Goal: Information Seeking & Learning: Learn about a topic

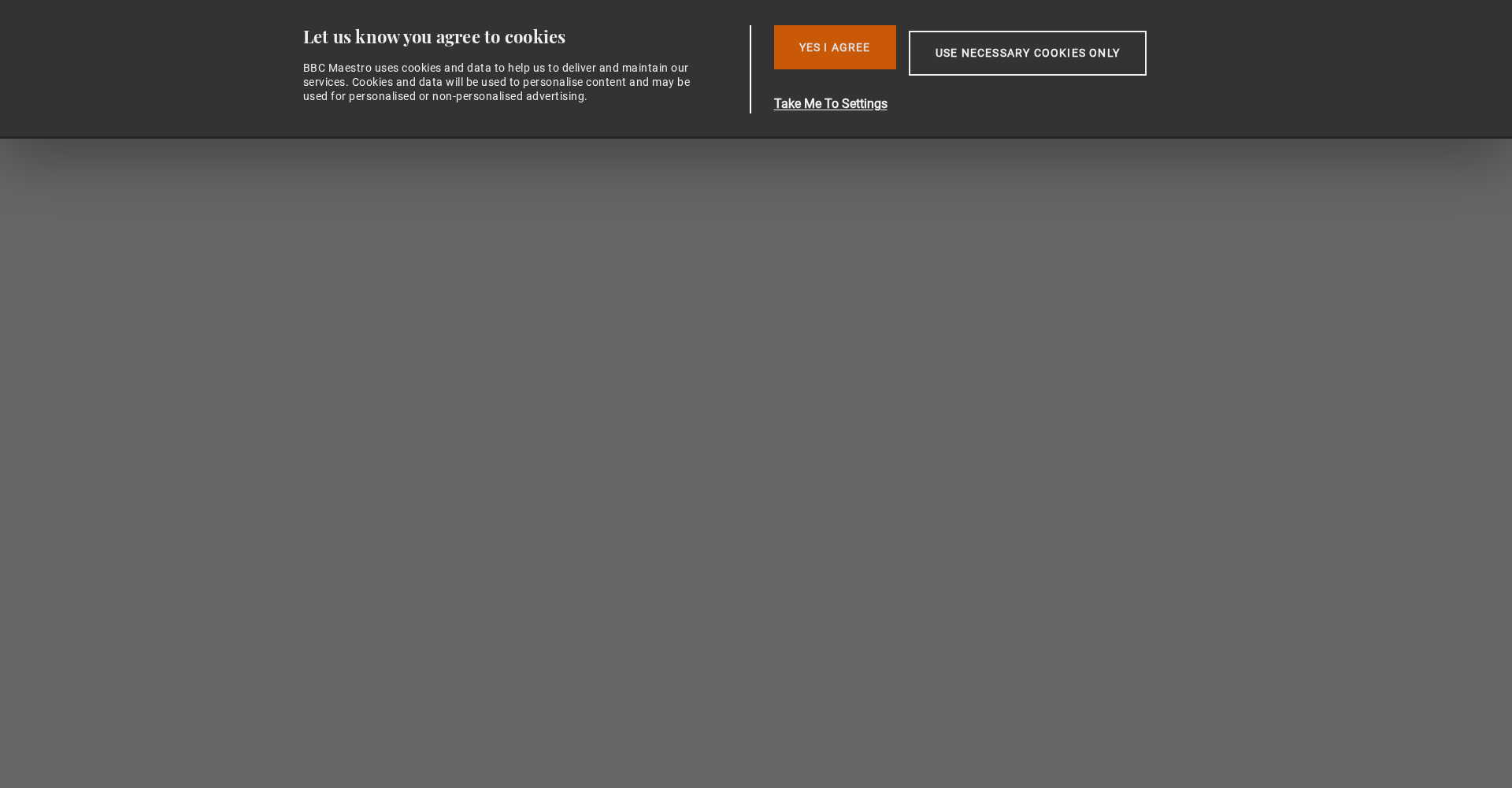
click at [826, 56] on button "Yes I Agree" at bounding box center [835, 47] width 122 height 44
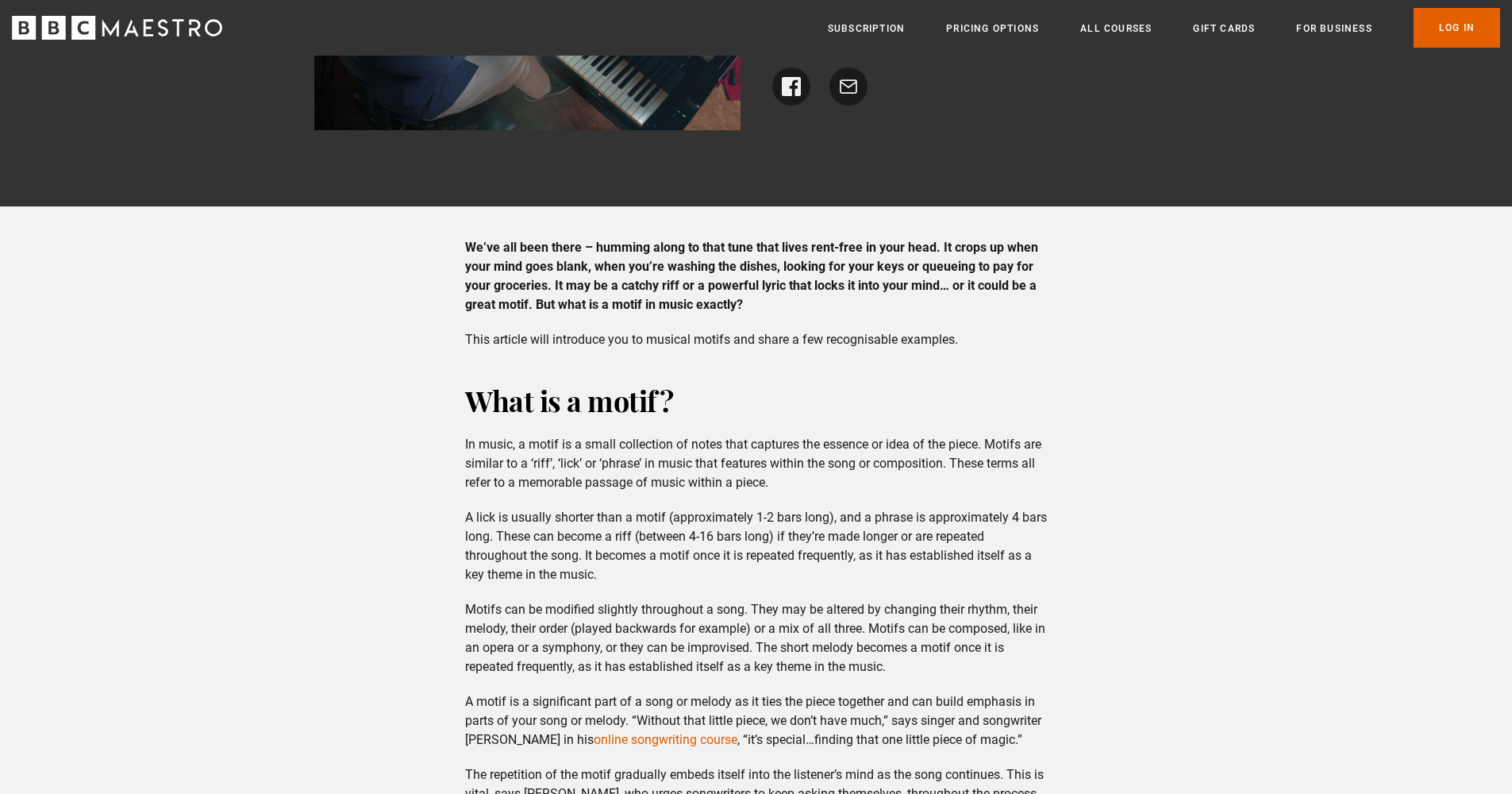
scroll to position [265, 0]
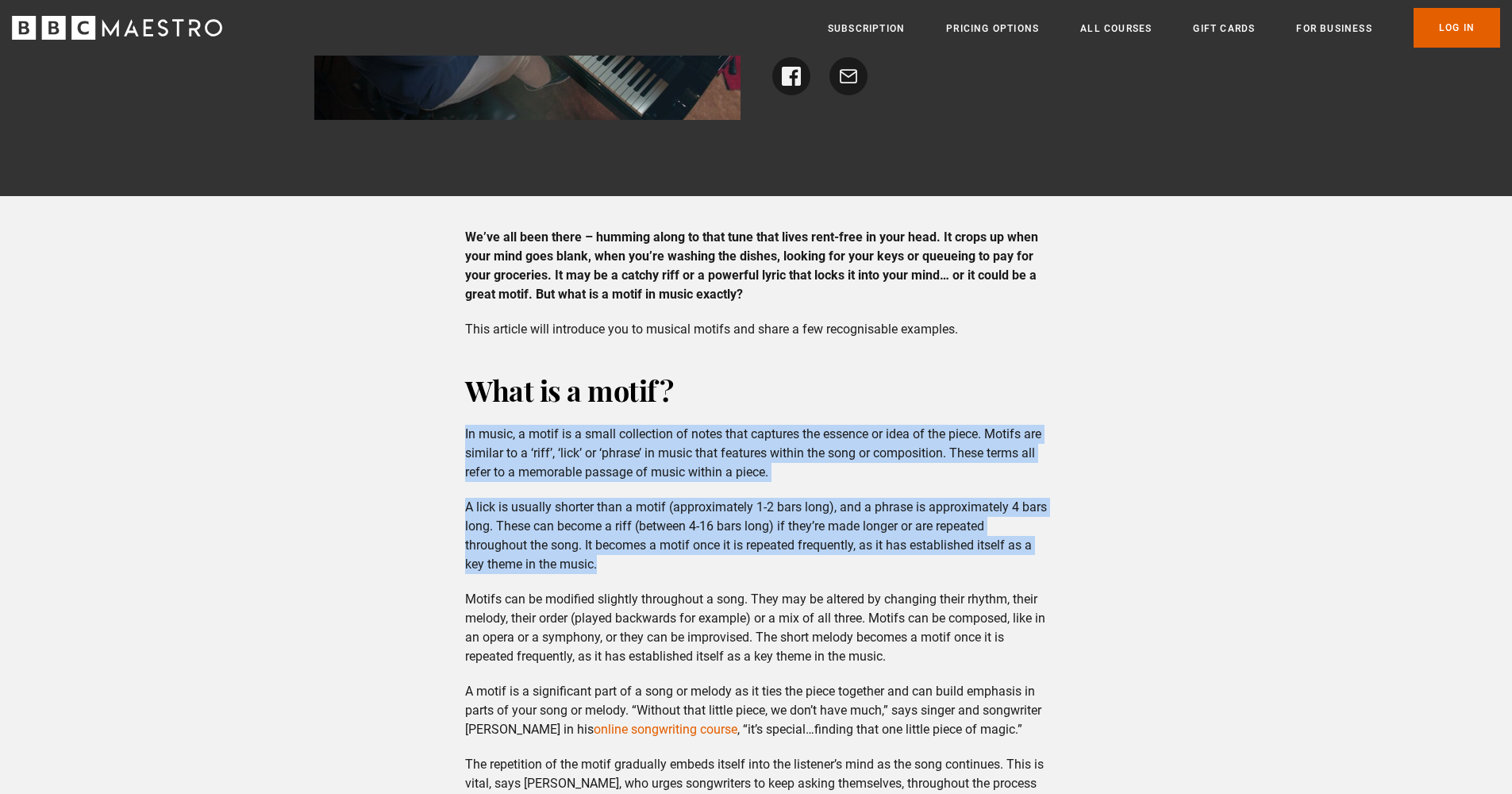
drag, startPoint x: 464, startPoint y: 434, endPoint x: 613, endPoint y: 564, distance: 197.7
click at [549, 447] on p "In music, a motif is a small collection of notes that captures the essence or i…" at bounding box center [756, 453] width 581 height 57
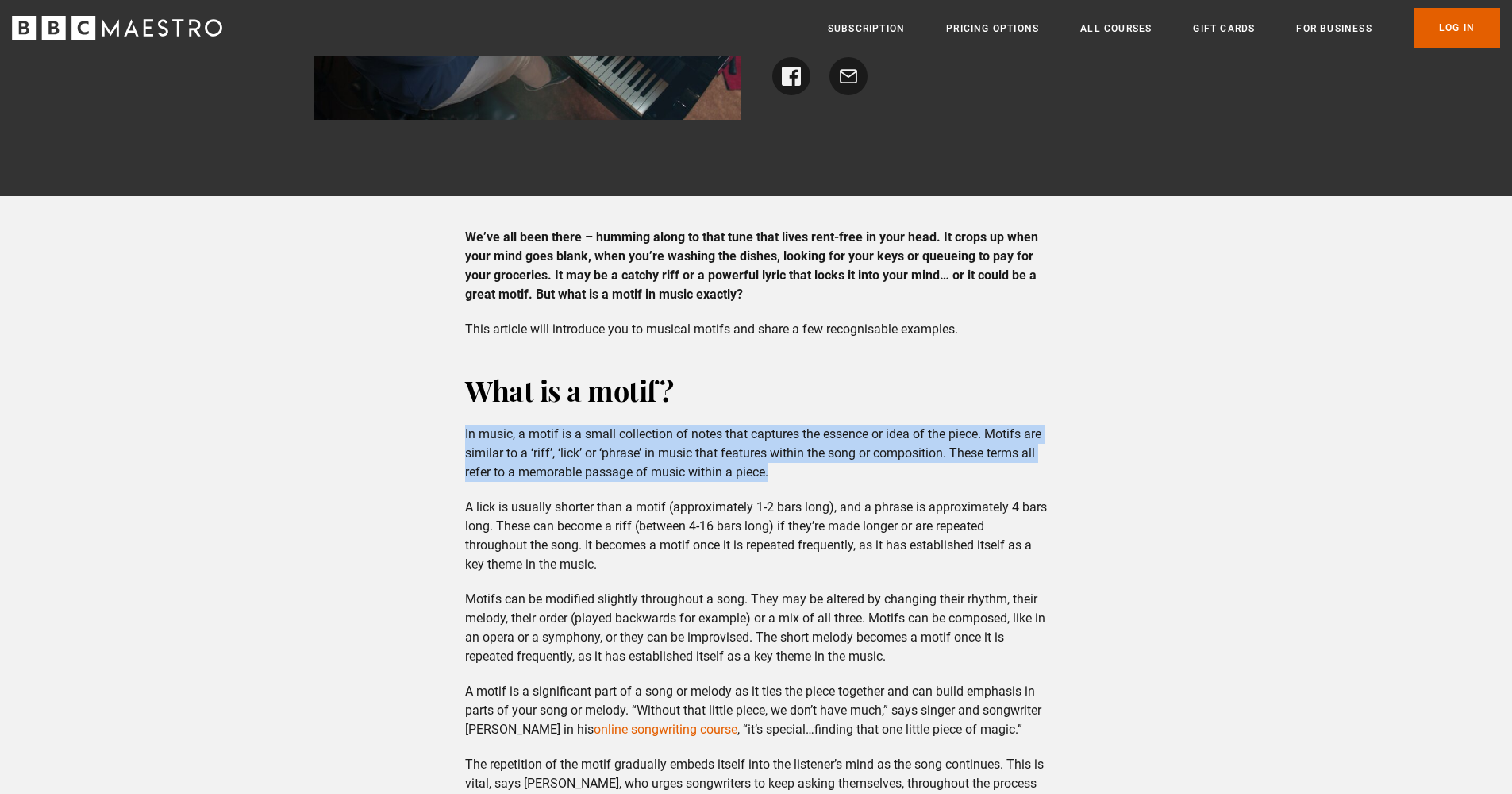
drag, startPoint x: 458, startPoint y: 432, endPoint x: 786, endPoint y: 464, distance: 329.6
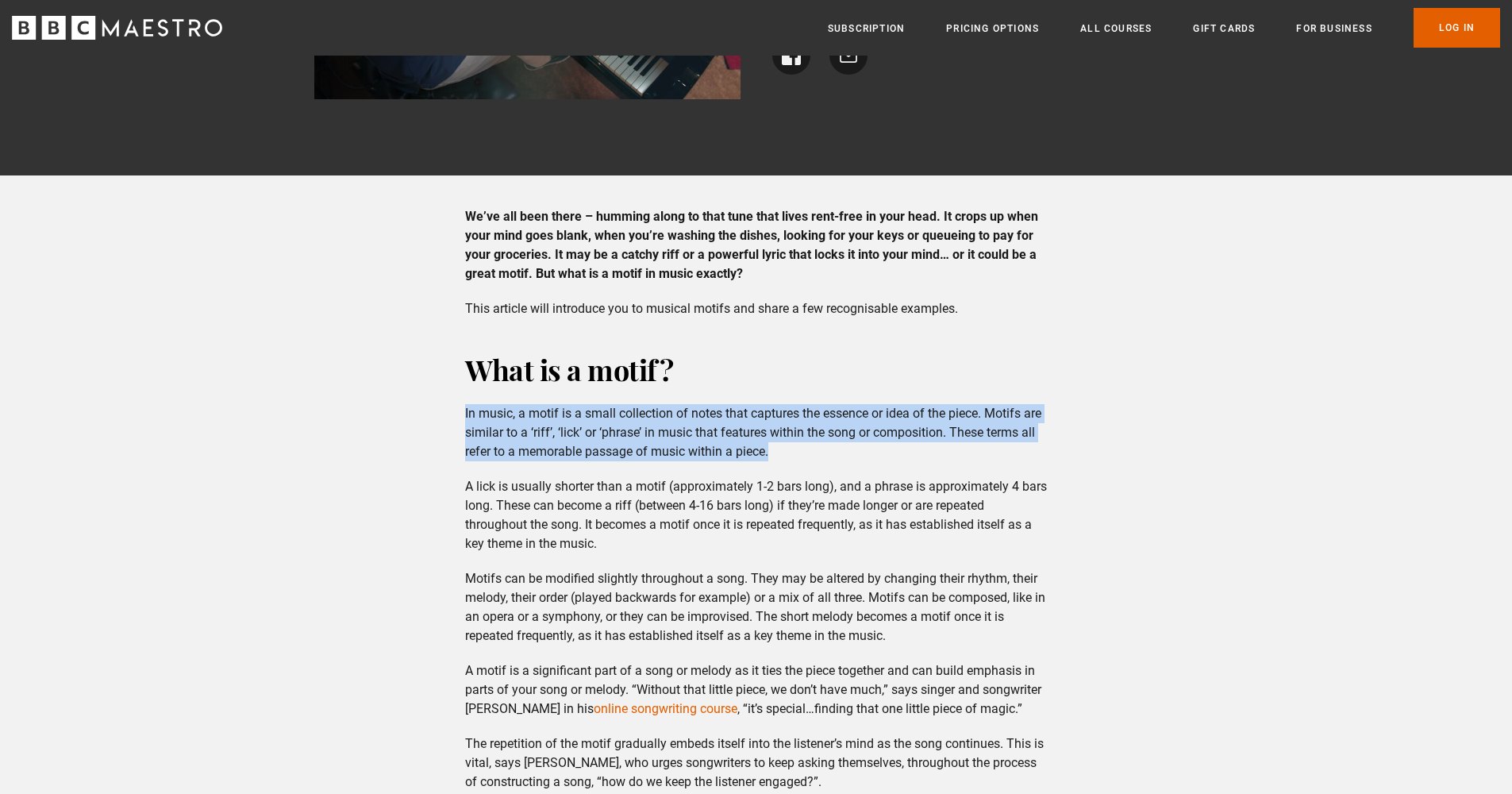
scroll to position [306, 0]
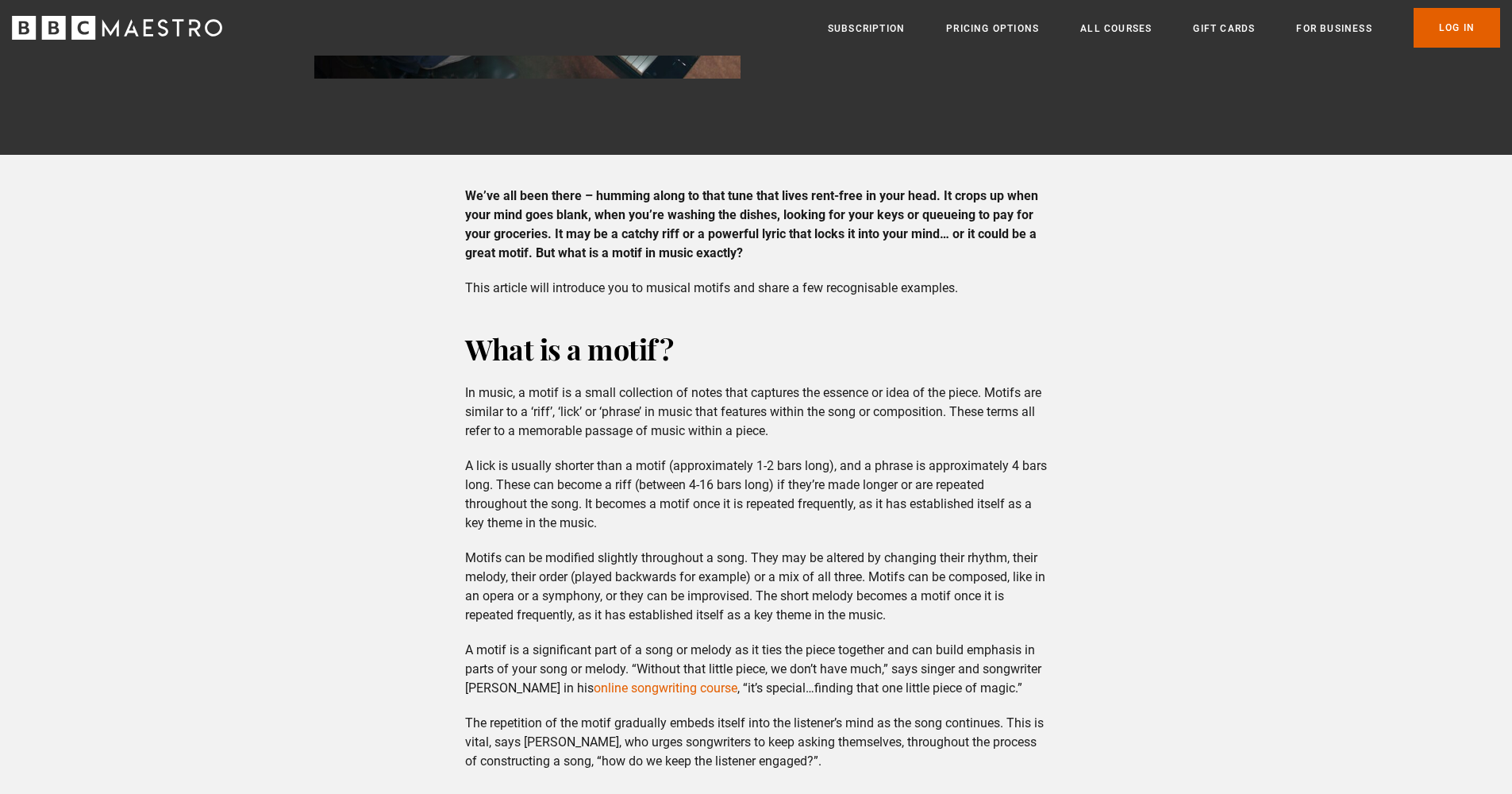
click at [494, 658] on p "A motif is a significant part of a song or melody as it ties the piece together…" at bounding box center [756, 668] width 581 height 57
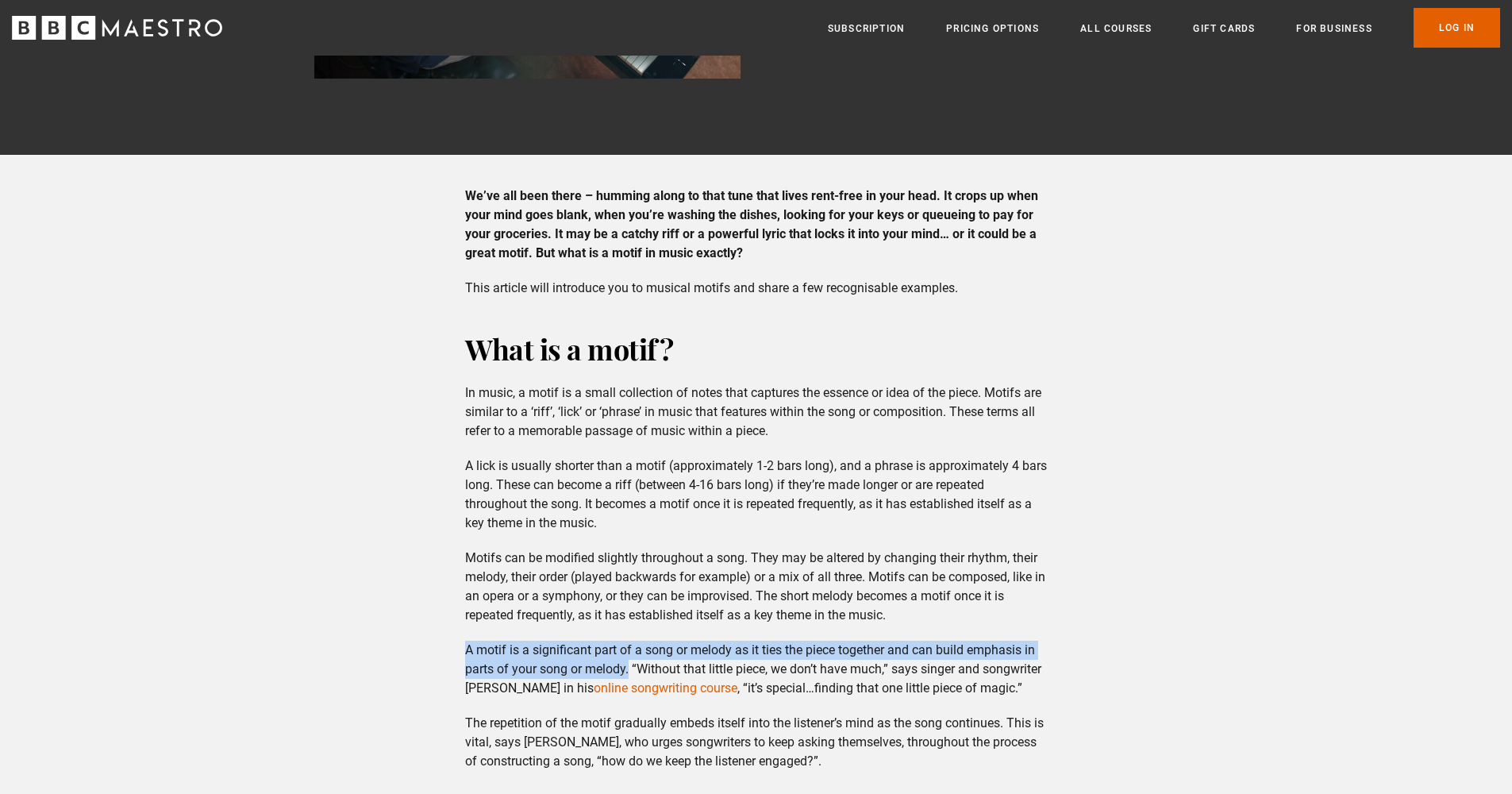
drag, startPoint x: 463, startPoint y: 648, endPoint x: 630, endPoint y: 663, distance: 167.7
copy p "A motif is a significant part of a song or melody as it ties the piece together…"
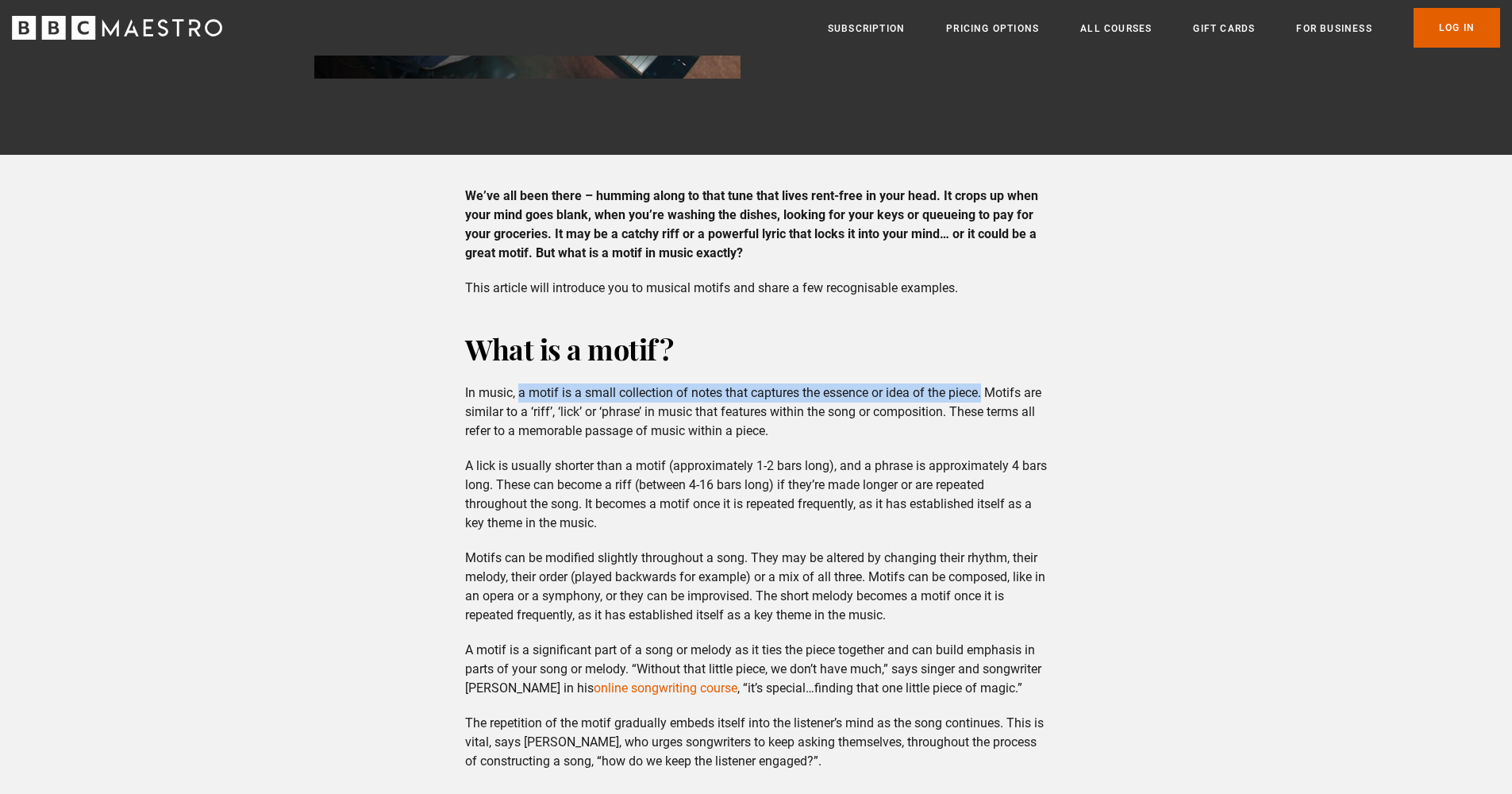
drag, startPoint x: 520, startPoint y: 392, endPoint x: 988, endPoint y: 391, distance: 468.0
click at [988, 391] on p "In music, a motif is a small collection of notes that captures the essence or i…" at bounding box center [756, 412] width 581 height 57
copy p "a motif is a small collection of notes that captures the essence or idea of the…"
click at [497, 39] on div "Menu Close Subscription Pricing Options All Courses Gift Cards For business Alr…" at bounding box center [756, 28] width 1512 height 39
